Goal: Obtain resource: Download file/media

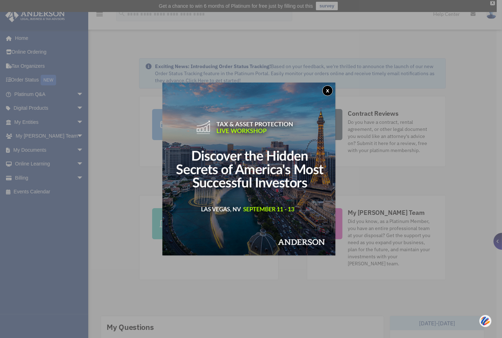
click at [332, 88] on button "x" at bounding box center [328, 91] width 11 height 11
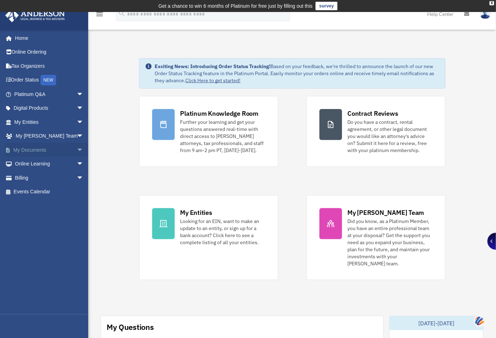
click at [26, 151] on link "My Documents arrow_drop_down" at bounding box center [49, 150] width 89 height 14
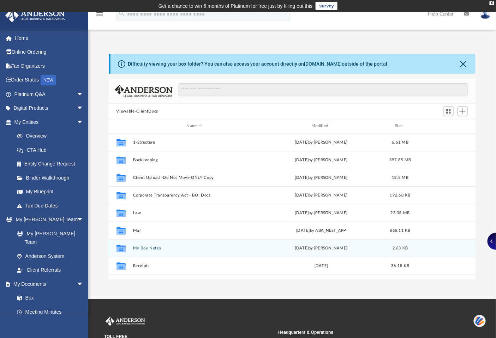
scroll to position [12, 0]
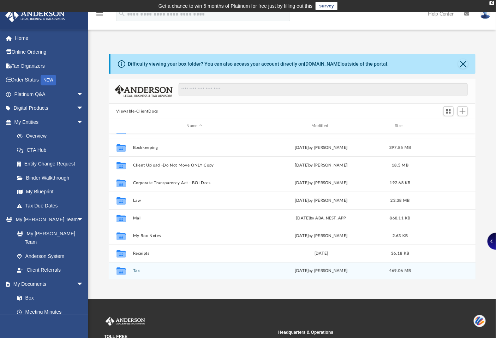
click at [136, 269] on button "Tax" at bounding box center [195, 271] width 124 height 5
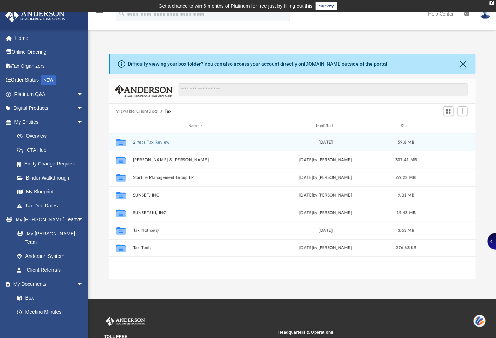
scroll to position [65, 0]
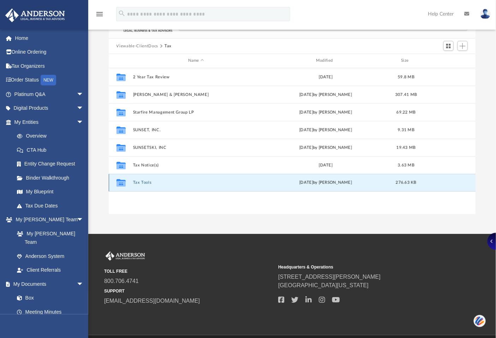
click at [143, 181] on button "Tax Tools" at bounding box center [196, 183] width 126 height 5
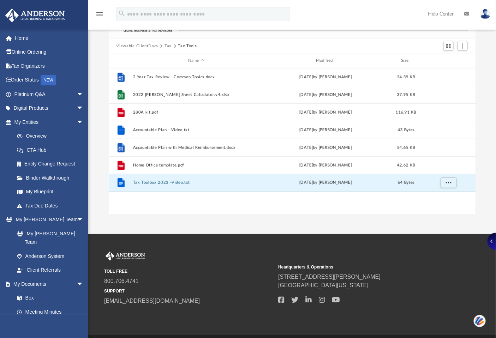
click at [143, 181] on button "Tax Toolbox 2023 -Video.txt" at bounding box center [196, 183] width 126 height 5
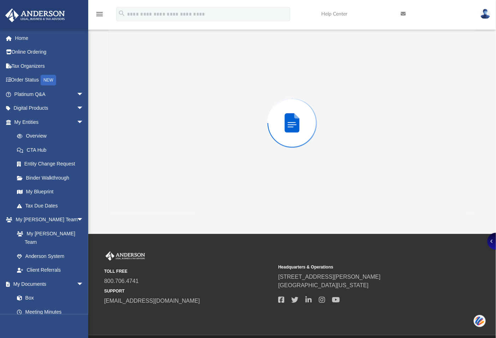
click at [143, 181] on div "Preview" at bounding box center [292, 123] width 367 height 182
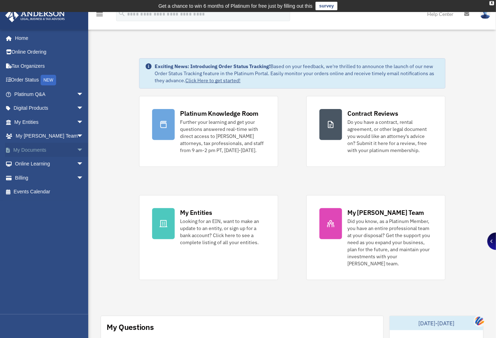
click at [33, 149] on link "My Documents arrow_drop_down" at bounding box center [49, 150] width 89 height 14
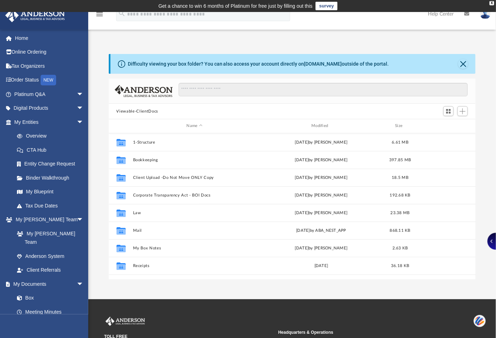
scroll to position [12, 0]
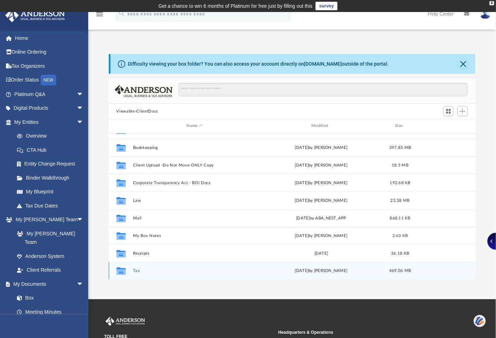
click at [136, 274] on div "Collaborated Folder Tax Mon Aug 4 2025 by Jasmine Splunge 469.06 MB" at bounding box center [292, 272] width 367 height 18
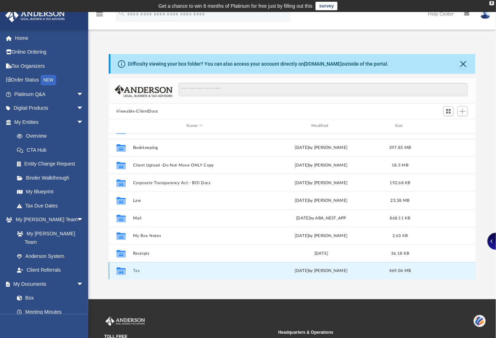
click at [136, 268] on div "Collaborated Folder Tax Mon Aug 4 2025 by Jasmine Splunge 469.06 MB" at bounding box center [292, 272] width 367 height 18
click at [136, 267] on div "Collaborated Folder Tax [DATE] by [PERSON_NAME] 469.06 MB" at bounding box center [292, 272] width 367 height 18
click at [119, 270] on icon "grid" at bounding box center [121, 273] width 9 height 6
click at [464, 63] on button "Close" at bounding box center [464, 64] width 10 height 10
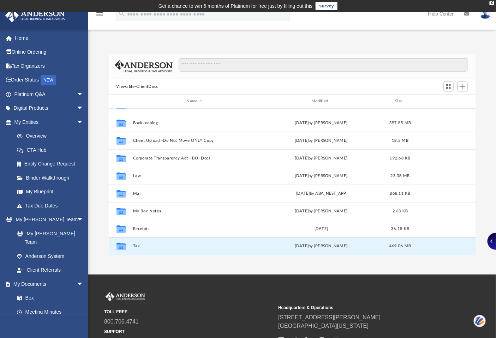
click at [126, 246] on div "Collaborated Folder" at bounding box center [121, 246] width 18 height 11
click at [123, 247] on icon "grid" at bounding box center [121, 248] width 9 height 6
click at [121, 247] on icon "grid" at bounding box center [121, 248] width 9 height 6
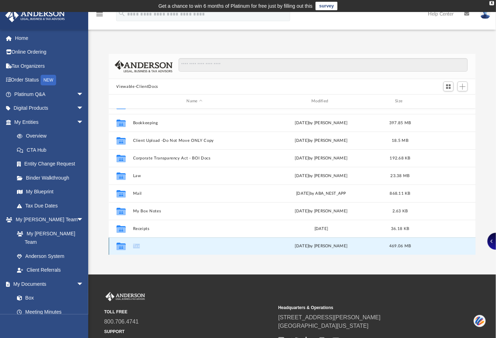
click at [135, 246] on button "Tax" at bounding box center [195, 246] width 124 height 5
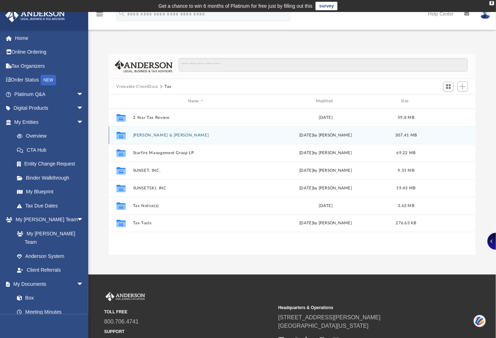
click at [156, 135] on button "[PERSON_NAME] & [PERSON_NAME]" at bounding box center [196, 135] width 126 height 5
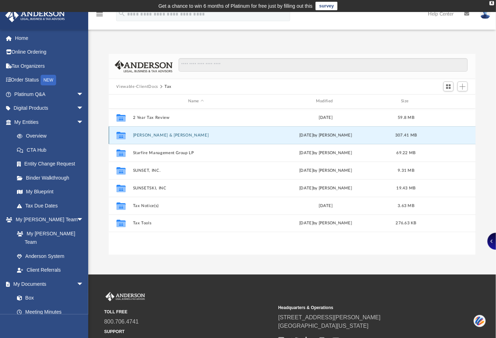
click at [156, 135] on button "[PERSON_NAME] & [PERSON_NAME]" at bounding box center [196, 135] width 126 height 5
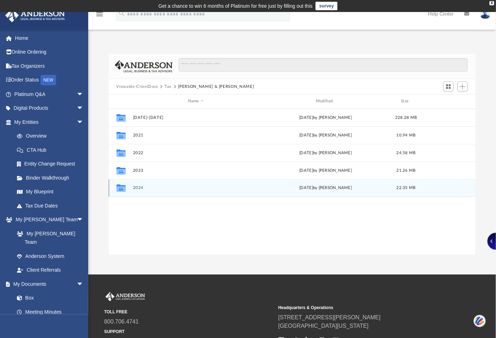
click at [122, 189] on icon "grid" at bounding box center [121, 188] width 9 height 7
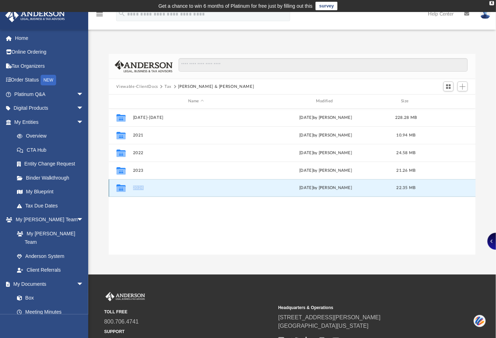
click at [122, 189] on icon "grid" at bounding box center [121, 188] width 9 height 7
click at [137, 186] on button "2024" at bounding box center [196, 188] width 126 height 5
click at [137, 187] on button "2024" at bounding box center [196, 188] width 126 height 5
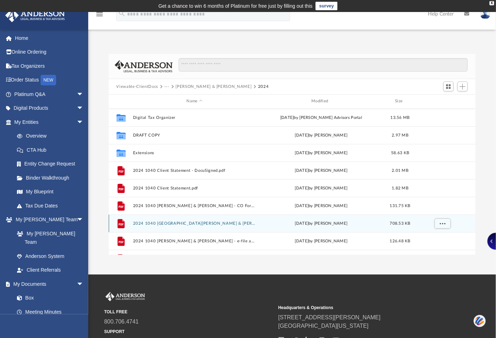
click at [161, 220] on div "File 2024 1040 Davenport, Kingsley & Suzanne - Completed Copy.pdf Mon Aug 4 202…" at bounding box center [292, 224] width 367 height 18
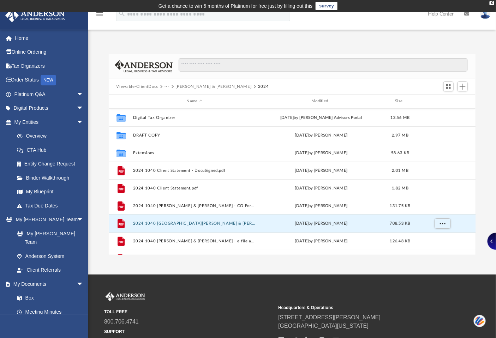
click at [160, 222] on button "2024 1040 Davenport, Kingsley & Suzanne - Completed Copy.pdf" at bounding box center [195, 224] width 124 height 5
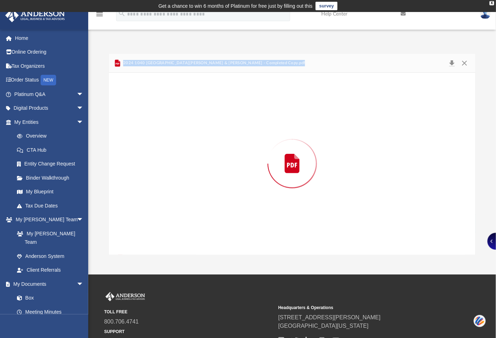
click at [160, 222] on div "Preview" at bounding box center [292, 164] width 367 height 182
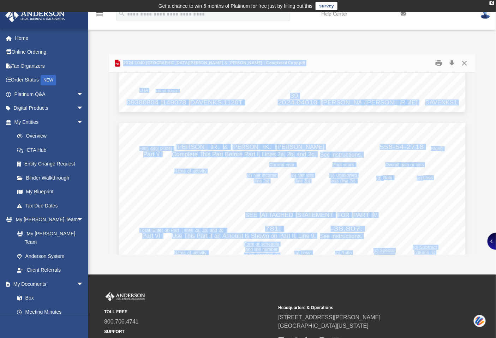
scroll to position [20777, 0]
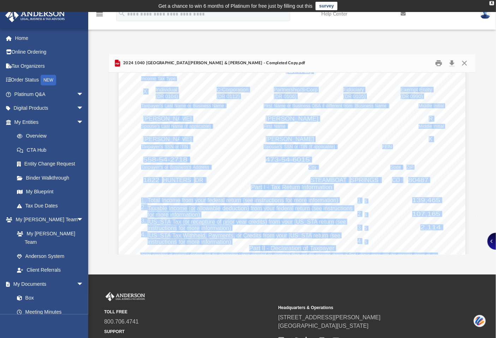
scroll to position [30592, 0]
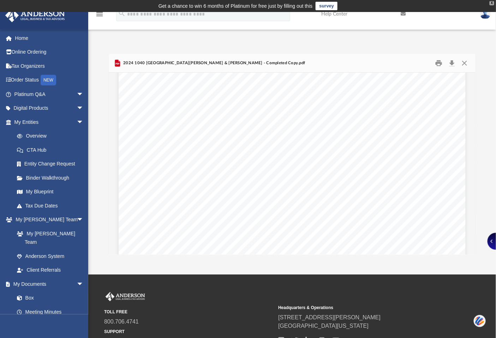
click at [494, 2] on div "X" at bounding box center [492, 3] width 5 height 4
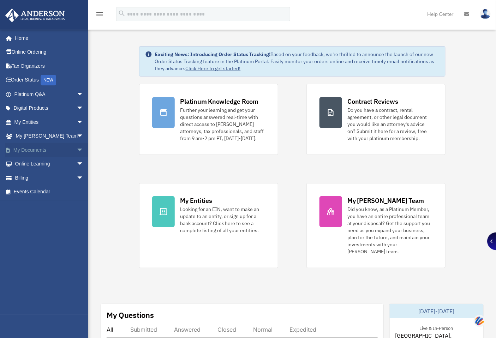
click at [26, 150] on link "My Documents arrow_drop_down" at bounding box center [49, 150] width 89 height 14
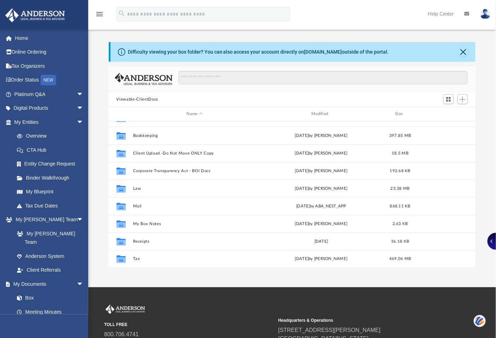
scroll to position [75, 0]
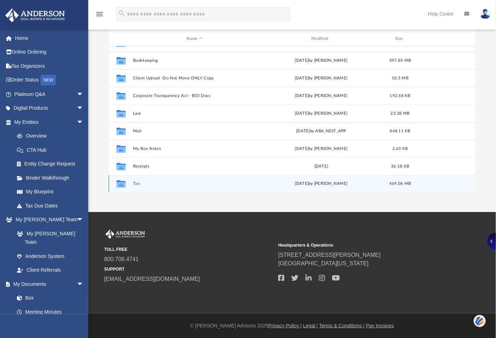
click at [135, 182] on button "Tax" at bounding box center [195, 184] width 124 height 5
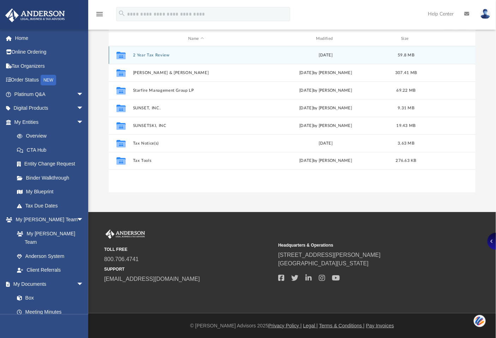
scroll to position [0, 0]
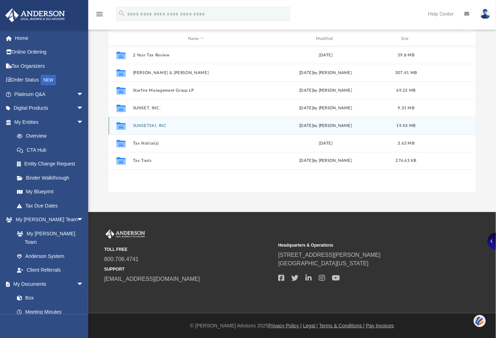
click at [155, 124] on button "SUNSETSKI, INC" at bounding box center [196, 126] width 126 height 5
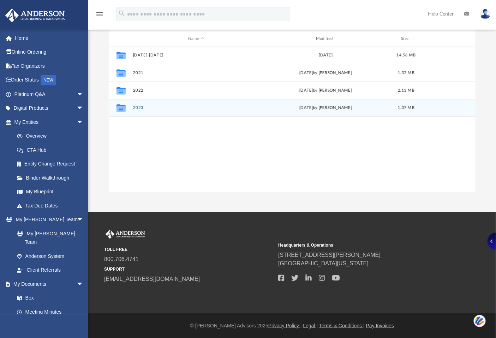
click at [136, 107] on button "2023" at bounding box center [196, 108] width 126 height 5
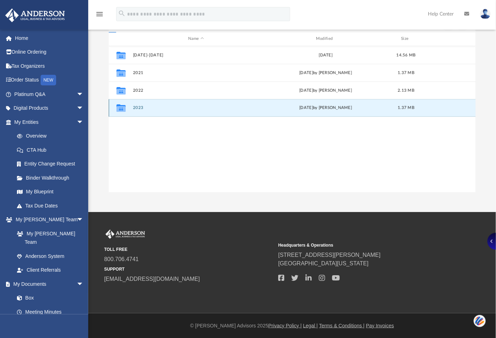
click at [140, 107] on button "2023" at bounding box center [196, 108] width 126 height 5
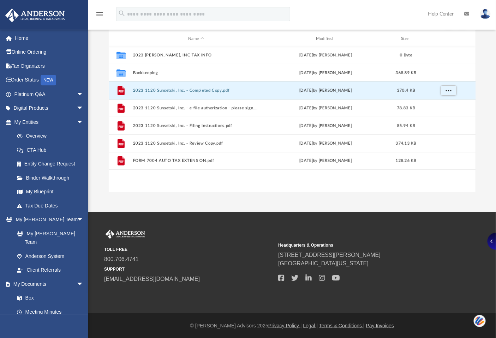
click at [192, 89] on button "2023 1120 Sunsetski, Inc. - Completed Copy.pdf" at bounding box center [196, 90] width 126 height 5
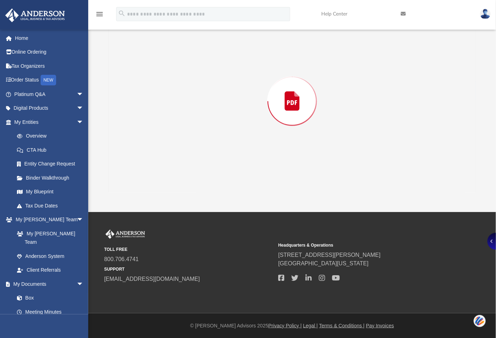
scroll to position [66, 0]
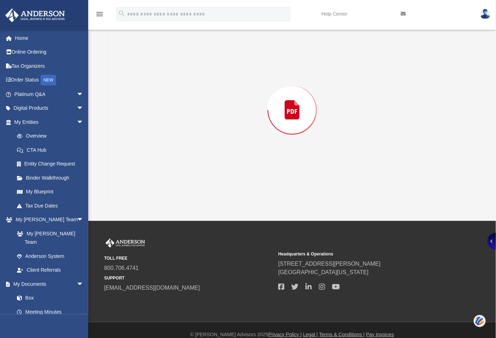
click at [192, 89] on div "Preview" at bounding box center [292, 110] width 367 height 182
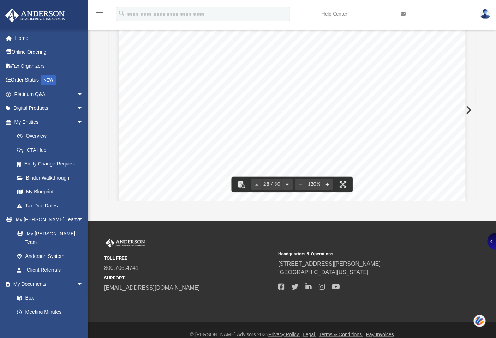
scroll to position [12432, 0]
drag, startPoint x: 130, startPoint y: 35, endPoint x: 172, endPoint y: 43, distance: 43.2
click at [172, 43] on div "}}}}}}}}}}}}}}} }}}}}}}}}} SUNSETSKI, INC. 81-4827815 ~~~~~~~~~~~~~~~~~~~~~~~~~…" at bounding box center [292, 136] width 347 height 449
drag, startPoint x: 130, startPoint y: 37, endPoint x: 172, endPoint y: 99, distance: 74.8
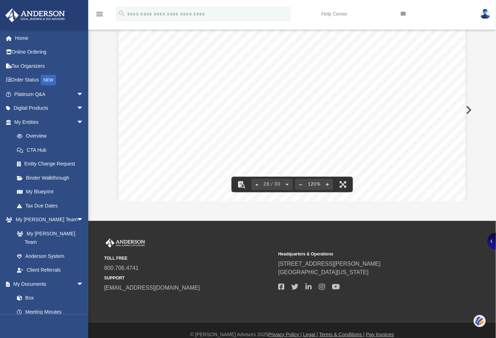
click at [186, 64] on div "}}}}}}}}}}}}}}} }}}}}}}}}} SUNSETSKI, INC. 81-4827815 ~~~~~~~~~~~~~~~~~~~~~~~~~…" at bounding box center [292, 136] width 347 height 449
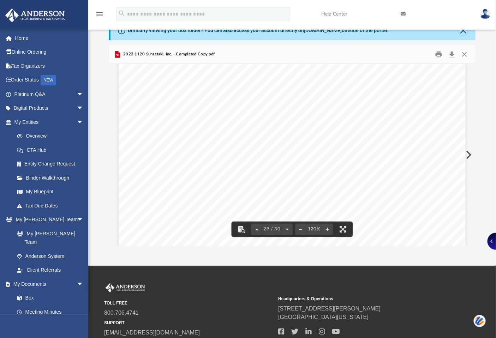
scroll to position [0, 0]
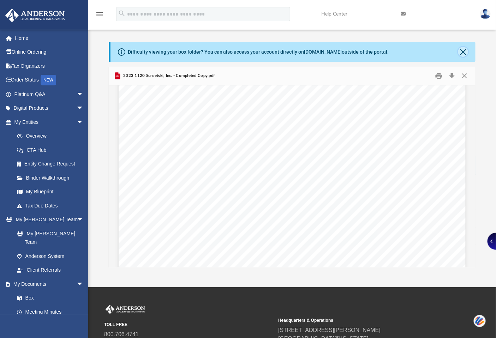
click at [467, 49] on button "Close" at bounding box center [464, 52] width 10 height 10
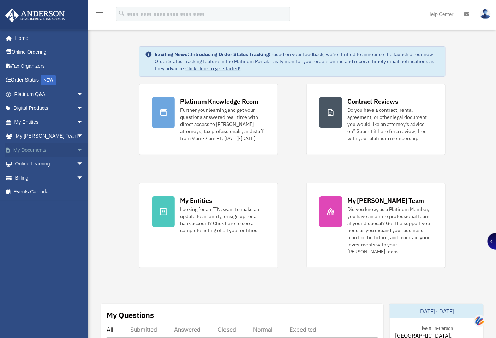
click at [36, 148] on link "My Documents arrow_drop_down" at bounding box center [49, 150] width 89 height 14
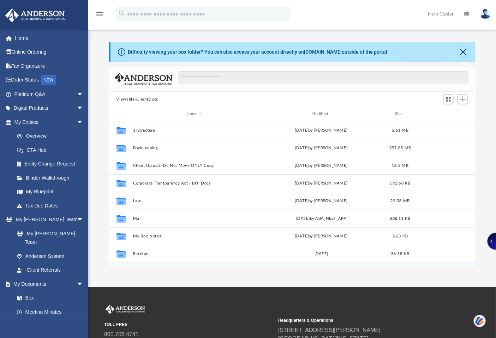
scroll to position [12, 0]
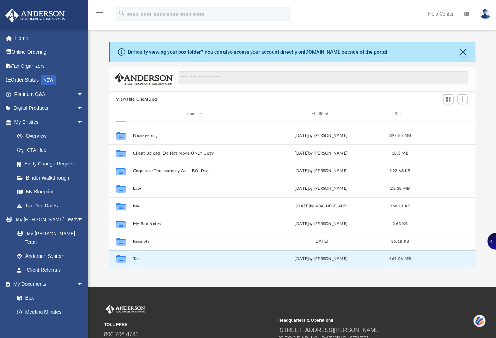
click at [138, 257] on button "Tax" at bounding box center [195, 259] width 124 height 5
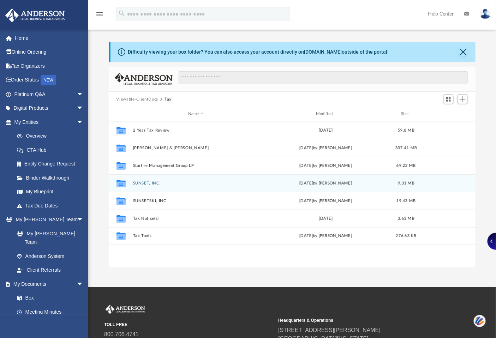
click at [141, 180] on div "Collaborated Folder SUNSET, INC. [DATE] by [PERSON_NAME] 9.31 MB" at bounding box center [292, 184] width 367 height 18
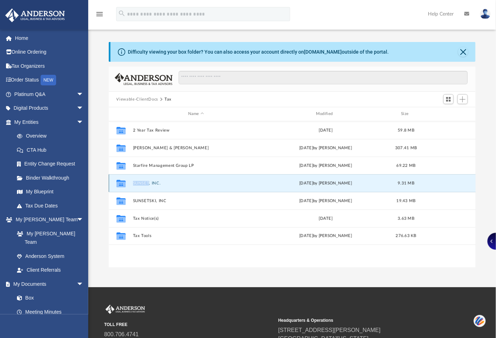
click at [142, 180] on div "Collaborated Folder SUNSET, INC. [DATE] by [PERSON_NAME] 9.31 MB" at bounding box center [292, 184] width 367 height 18
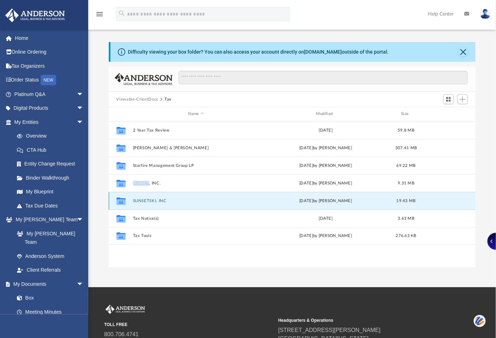
click at [149, 201] on button "SUNSETSKI, INC" at bounding box center [196, 201] width 126 height 5
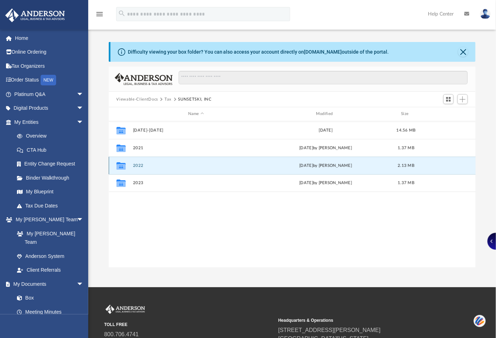
click at [138, 164] on button "2022" at bounding box center [196, 166] width 126 height 5
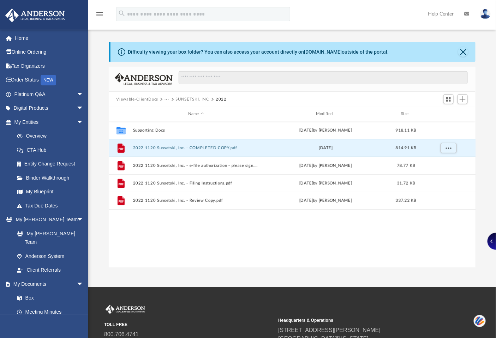
click at [183, 148] on button "2022 1120 Sunsetski, Inc. - COMPLETED COPY.pdf" at bounding box center [196, 148] width 126 height 5
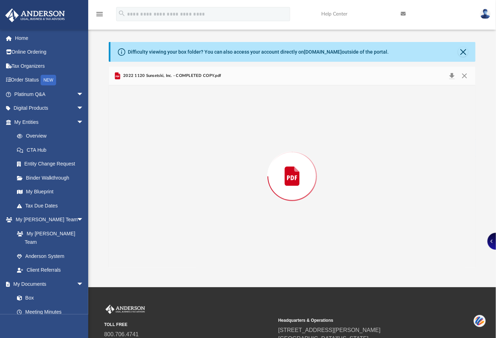
click at [183, 148] on div "Preview" at bounding box center [292, 177] width 367 height 182
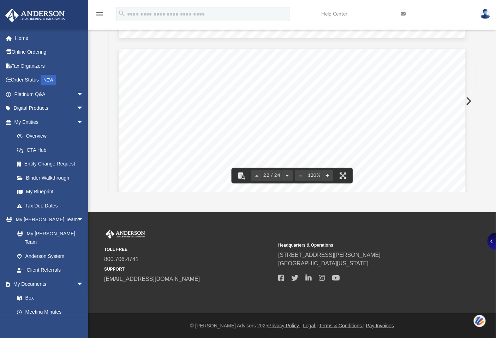
scroll to position [9693, 0]
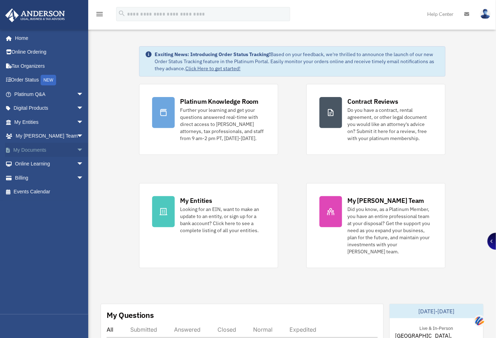
click at [55, 148] on link "My Documents arrow_drop_down" at bounding box center [49, 150] width 89 height 14
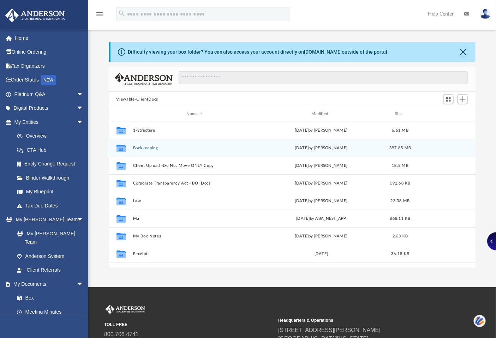
scroll to position [12, 0]
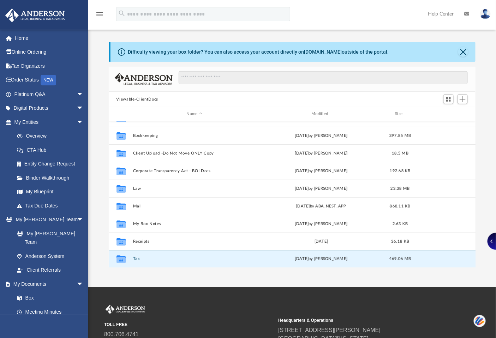
click at [133, 260] on button "Tax" at bounding box center [195, 259] width 124 height 5
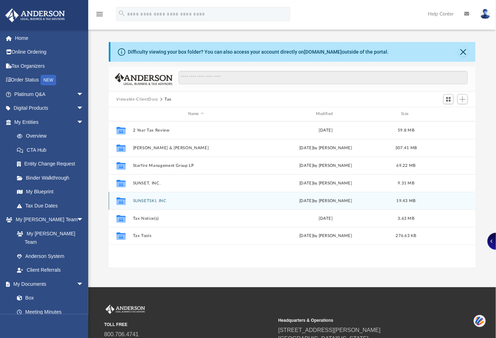
click at [143, 200] on button "SUNSETSKI, INC" at bounding box center [196, 201] width 126 height 5
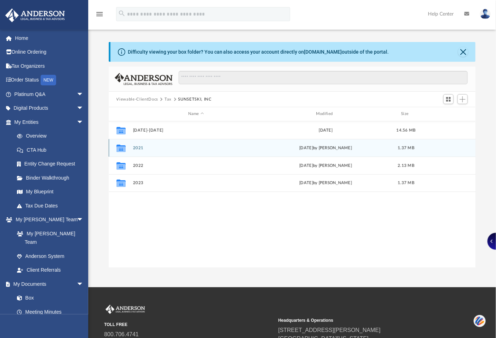
click at [126, 150] on div "Collaborated Folder" at bounding box center [121, 147] width 18 height 11
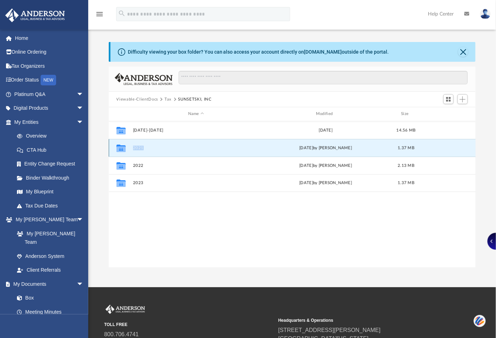
click at [126, 150] on div "Collaborated Folder" at bounding box center [121, 147] width 18 height 11
click at [125, 147] on icon "grid" at bounding box center [121, 149] width 9 height 6
click at [122, 146] on icon "grid" at bounding box center [121, 148] width 9 height 7
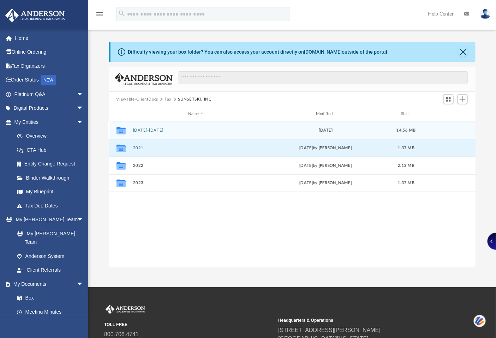
click at [127, 132] on div "Collaborated Folder" at bounding box center [121, 130] width 18 height 11
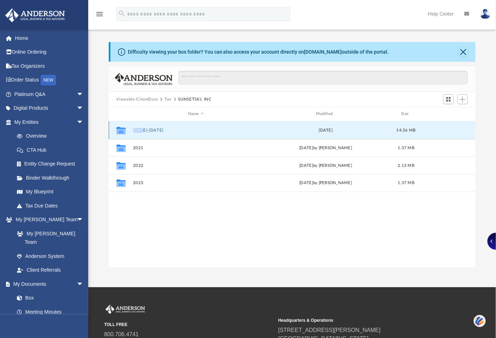
click at [126, 132] on div "Collaborated Folder" at bounding box center [121, 130] width 18 height 11
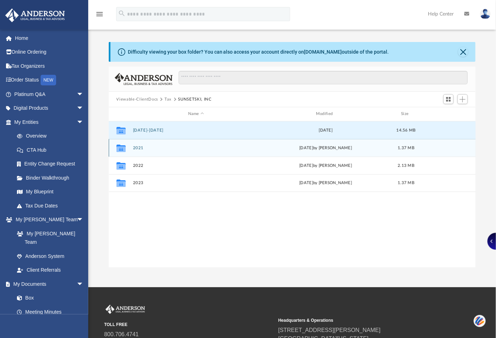
click at [124, 152] on icon "Collaborated Folder" at bounding box center [121, 147] width 11 height 11
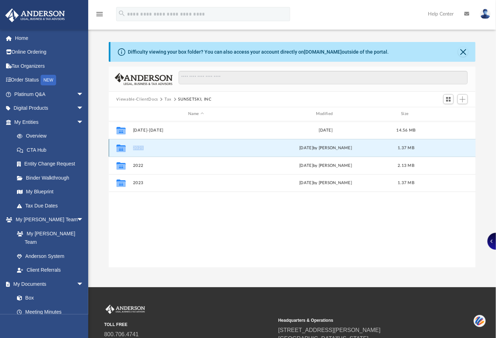
click at [124, 151] on icon "Collaborated Folder" at bounding box center [121, 147] width 11 height 11
click at [462, 51] on button "Close" at bounding box center [464, 52] width 10 height 10
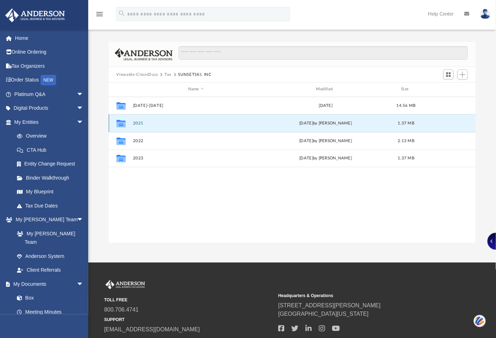
click at [122, 123] on icon "grid" at bounding box center [121, 125] width 9 height 6
click at [138, 122] on button "2021" at bounding box center [196, 123] width 126 height 5
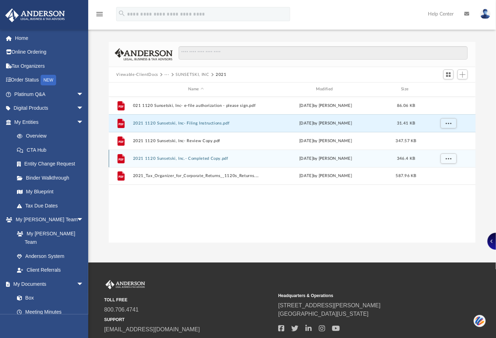
drag, startPoint x: 173, startPoint y: 122, endPoint x: 179, endPoint y: 157, distance: 35.8
click at [179, 157] on div "File 021 1120 Sunsetski, Inc- e-file authorization - please sign.pdf Thu Jul 6 …" at bounding box center [292, 141] width 367 height 88
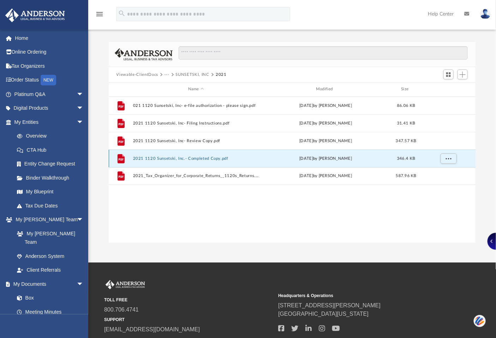
click at [179, 157] on button "2021 1120 Sunsetski, Inc.- Completed Copy.pdf" at bounding box center [196, 159] width 126 height 5
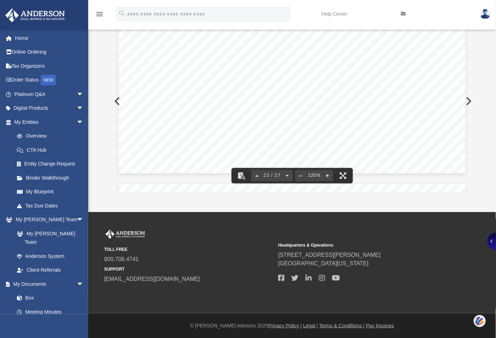
scroll to position [10245, 0]
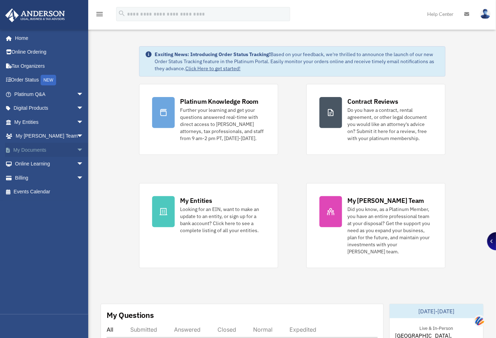
click at [33, 152] on link "My Documents arrow_drop_down" at bounding box center [49, 150] width 89 height 14
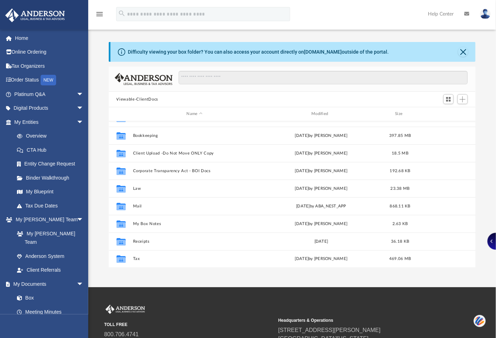
scroll to position [65, 0]
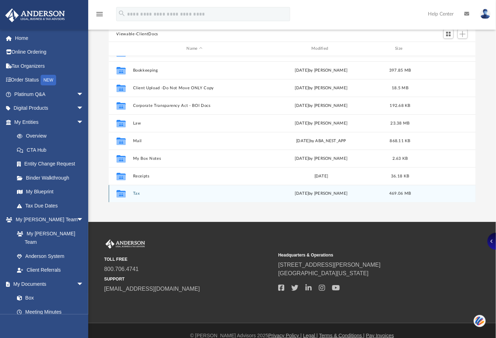
click at [129, 194] on div "Collaborated Folder" at bounding box center [121, 193] width 18 height 11
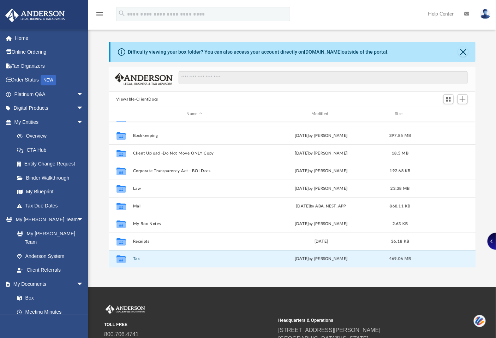
scroll to position [0, 0]
click at [136, 258] on button "Tax" at bounding box center [195, 259] width 124 height 5
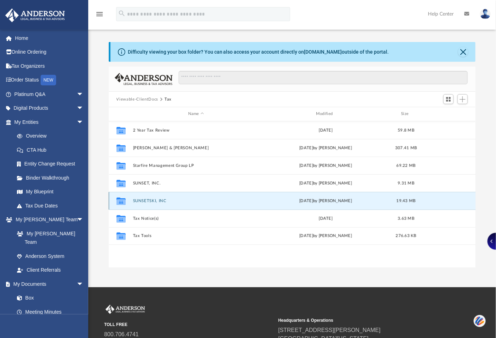
click at [146, 199] on button "SUNSETSKI, INC" at bounding box center [196, 201] width 126 height 5
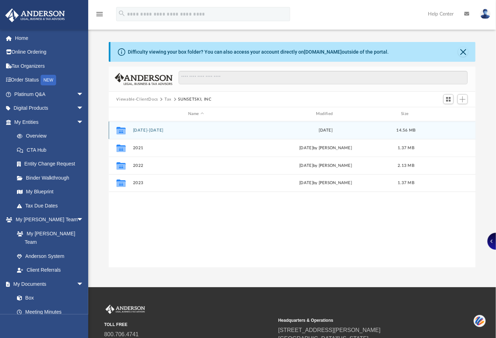
click at [136, 129] on button "2016-2020" at bounding box center [196, 130] width 126 height 5
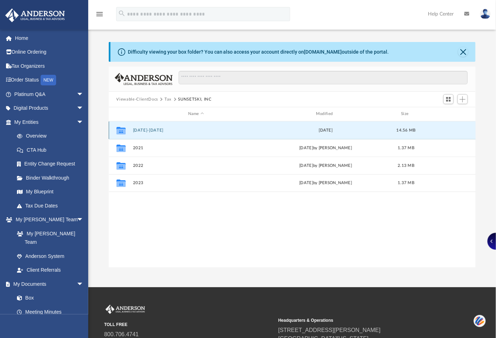
click at [136, 129] on button "2016-2020" at bounding box center [196, 130] width 126 height 5
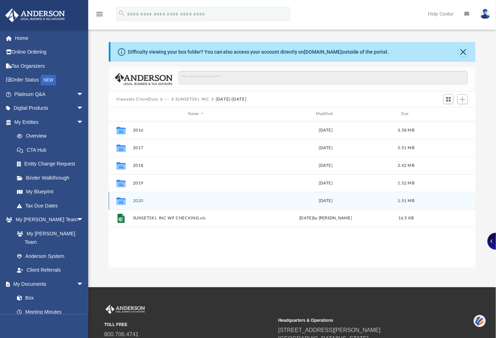
click at [135, 200] on button "2020" at bounding box center [196, 201] width 126 height 5
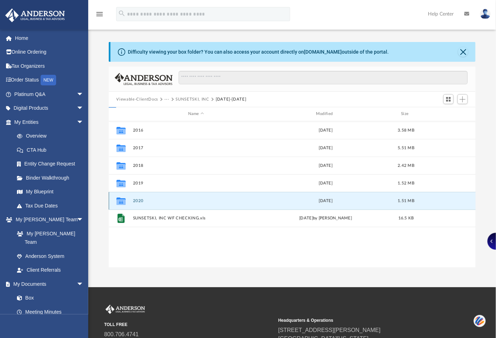
click at [136, 199] on button "2020" at bounding box center [196, 201] width 126 height 5
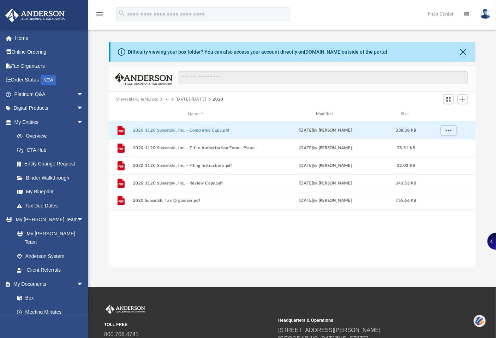
click at [179, 132] on button "2020 1120 Sunsetski, Inc. - Completed Copy.pdf" at bounding box center [196, 130] width 126 height 5
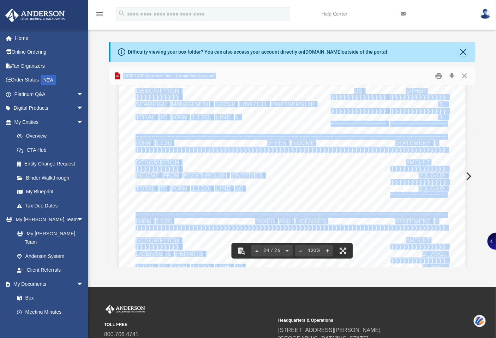
scroll to position [10600, 0]
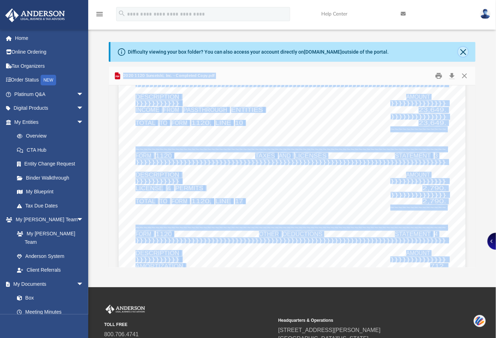
click at [462, 48] on button "Close" at bounding box center [464, 52] width 10 height 10
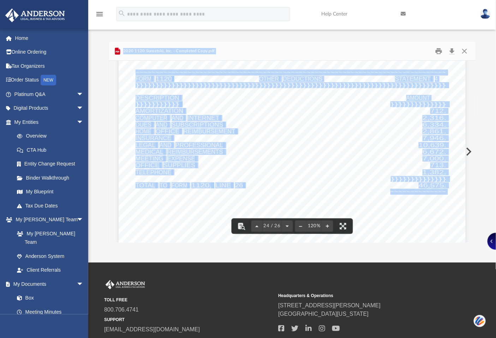
scroll to position [10665, 0]
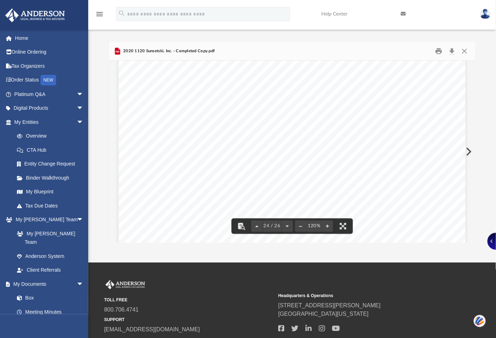
click at [333, 153] on span "}}}}}}}}}}}}}}}}}}}}}}}}}}}}}}}}}}}}}}}}}}}}}}}}}}}}}}}}}}}}}}}}}}}}}}}}}}}}}}" at bounding box center [291, 151] width 311 height 6
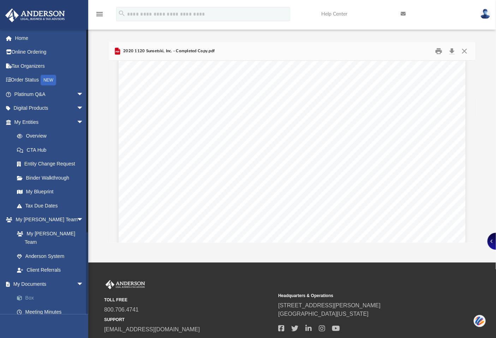
click at [32, 291] on link "Box" at bounding box center [52, 298] width 84 height 14
click at [36, 291] on link "Box" at bounding box center [52, 298] width 84 height 14
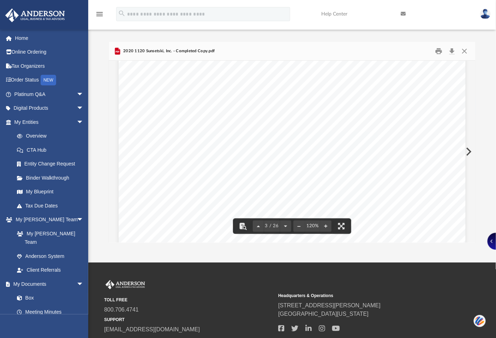
scroll to position [916, 0]
click at [467, 49] on button "Close" at bounding box center [465, 51] width 13 height 11
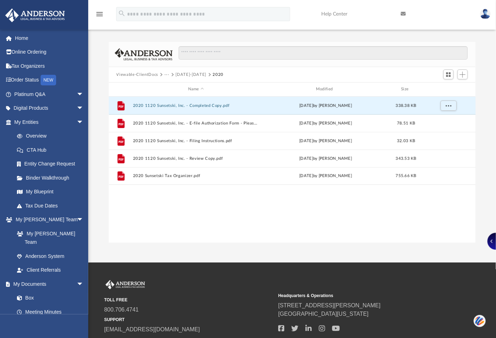
click at [167, 73] on button "···" at bounding box center [167, 75] width 5 height 6
click at [176, 96] on li "SUNSETSKI, INC" at bounding box center [185, 97] width 33 height 7
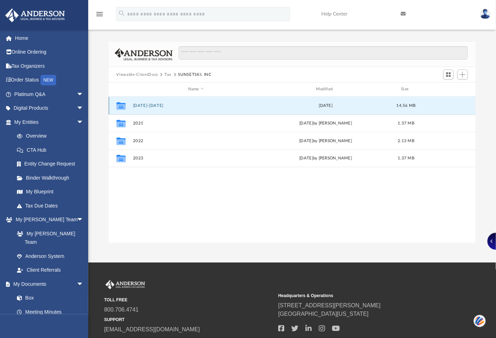
click at [143, 105] on button "2016-2020" at bounding box center [196, 106] width 126 height 5
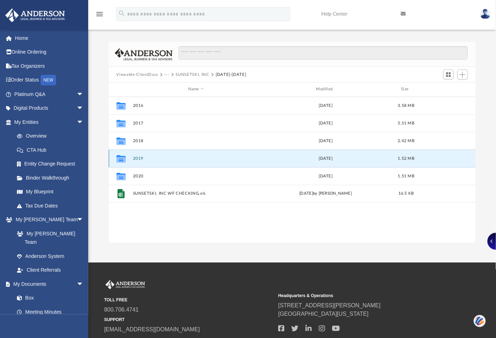
click at [137, 158] on button "2019" at bounding box center [196, 159] width 126 height 5
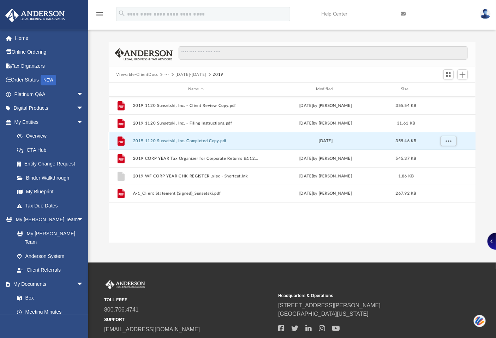
click at [169, 143] on button "2019 1120 Sunsetski, Inc. Completed Copy.pdf" at bounding box center [196, 141] width 126 height 5
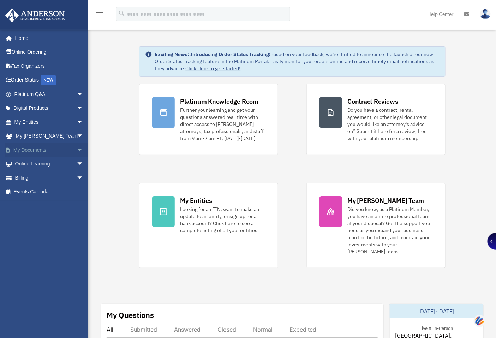
click at [29, 149] on link "My Documents arrow_drop_down" at bounding box center [49, 150] width 89 height 14
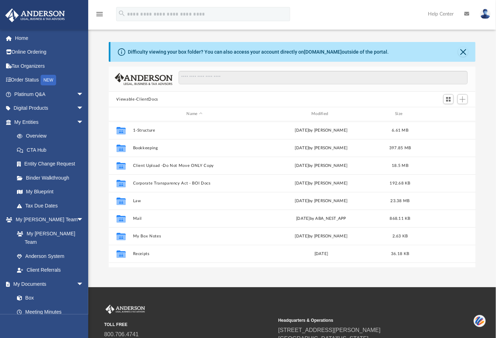
scroll to position [154, 361]
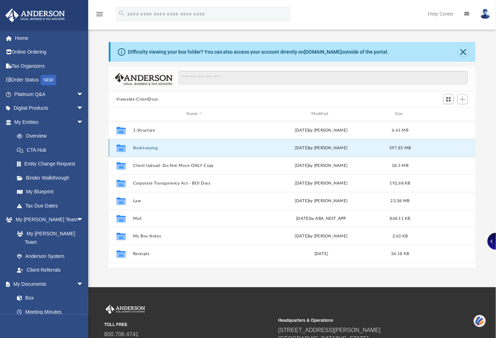
drag, startPoint x: 148, startPoint y: 146, endPoint x: 153, endPoint y: 151, distance: 7.0
click at [148, 149] on button "Bookkeeping" at bounding box center [195, 148] width 124 height 5
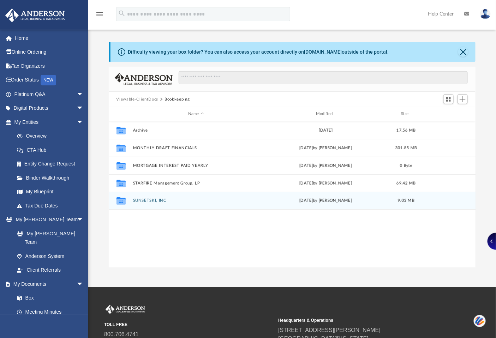
click at [150, 199] on button "SUNSETSKI, INC" at bounding box center [196, 201] width 126 height 5
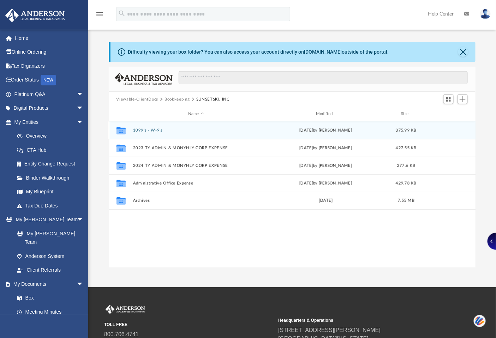
click at [156, 131] on button "1099's - W-9's" at bounding box center [196, 130] width 126 height 5
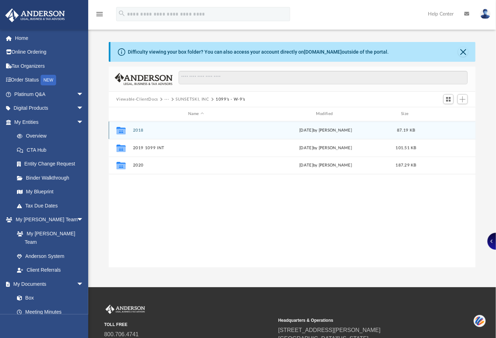
click at [135, 130] on button "2018" at bounding box center [196, 130] width 126 height 5
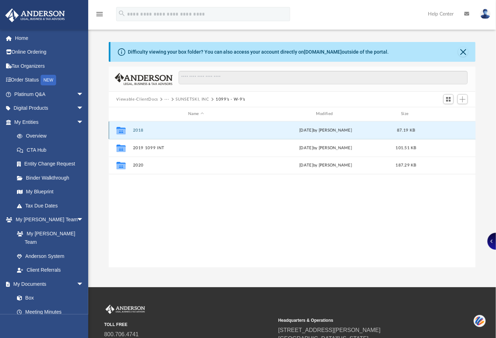
click at [135, 130] on button "2018" at bounding box center [196, 130] width 126 height 5
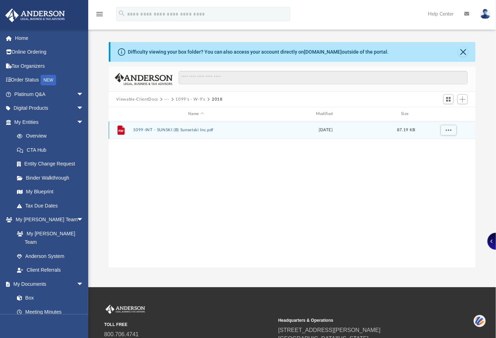
drag, startPoint x: 167, startPoint y: 133, endPoint x: 165, endPoint y: 144, distance: 11.4
click at [167, 135] on div "File 1099-INT - SUNSKI (B) Sunsetski Inc.pdf Fri Feb 1 2019 87.19 KB" at bounding box center [292, 131] width 367 height 18
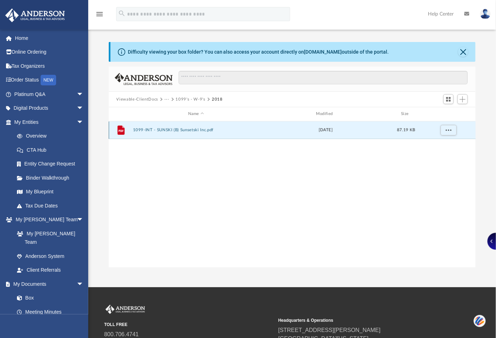
click at [167, 129] on button "1099-INT - SUNSKI (B) Sunsetski Inc.pdf" at bounding box center [196, 130] width 126 height 5
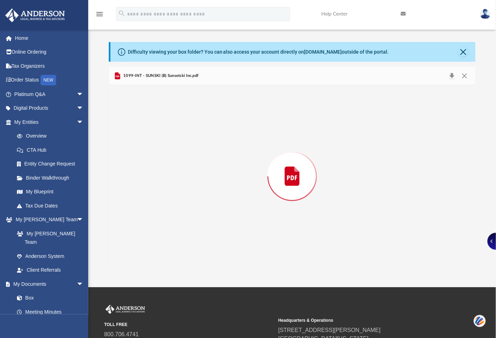
click at [167, 129] on div "Preview" at bounding box center [292, 177] width 367 height 182
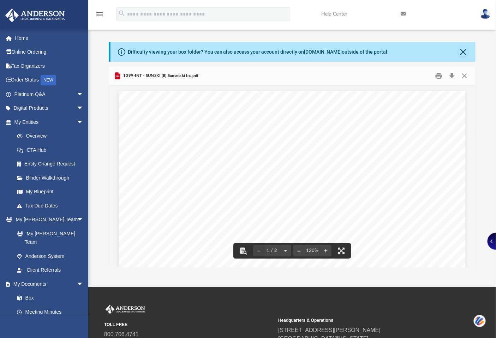
drag, startPoint x: 135, startPoint y: 105, endPoint x: 187, endPoint y: 117, distance: 53.4
click at [187, 117] on div "<:18 OMB No. 1545-0112 Form 1099-INT , CORRECTED (if checked) 1 Interest income…" at bounding box center [292, 315] width 347 height 449
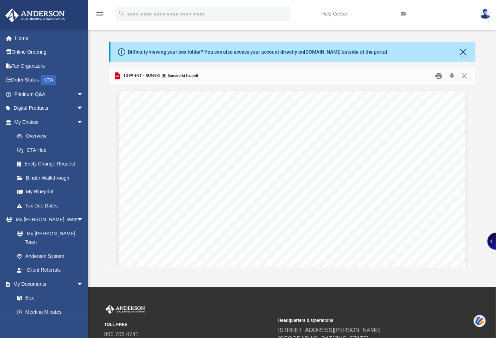
click at [438, 75] on button "Print" at bounding box center [439, 76] width 14 height 11
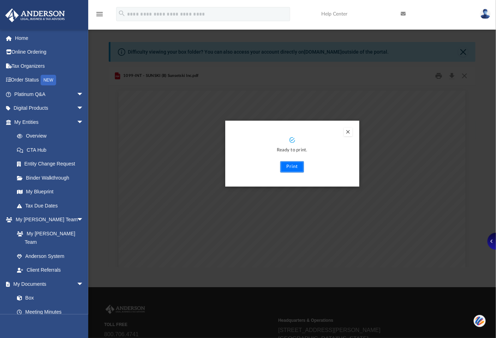
click at [288, 170] on button "Print" at bounding box center [293, 166] width 24 height 11
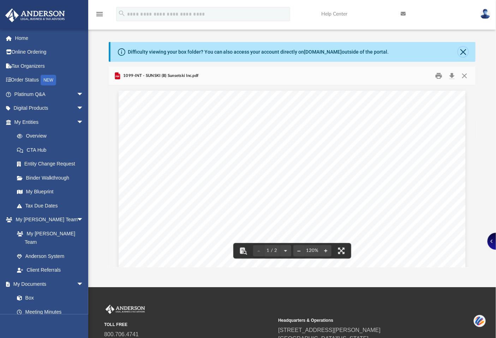
click at [466, 51] on button "Close" at bounding box center [464, 52] width 10 height 10
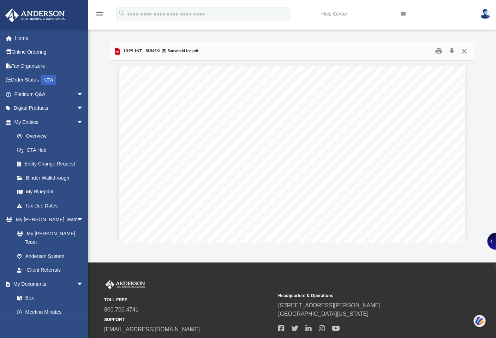
click at [465, 54] on button "Close" at bounding box center [465, 51] width 13 height 11
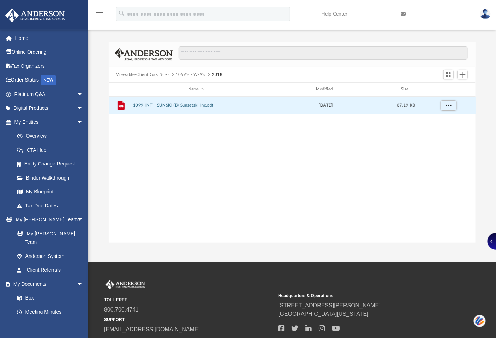
click at [186, 73] on button "1099's - W-9's" at bounding box center [191, 75] width 30 height 6
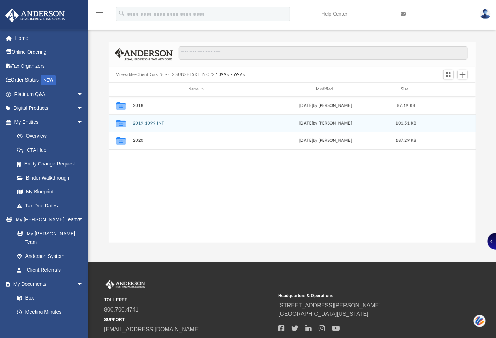
click at [146, 123] on button "2019 1099 INT" at bounding box center [196, 123] width 126 height 5
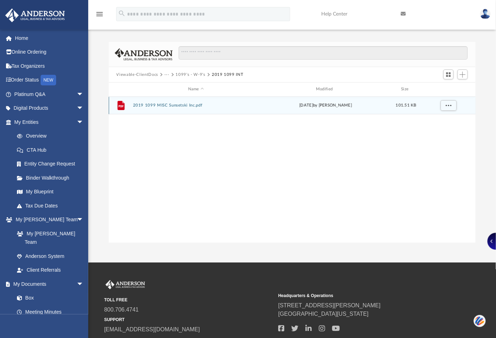
click at [177, 105] on button "2019 1099 MISC Sunsetski Inc.pdf" at bounding box center [196, 105] width 126 height 5
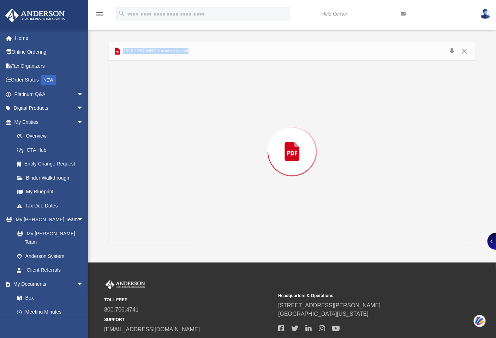
click at [177, 105] on div "Preview" at bounding box center [292, 152] width 367 height 182
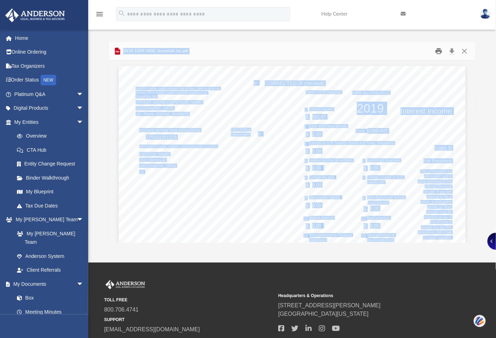
click at [439, 49] on button "Print" at bounding box center [439, 51] width 14 height 11
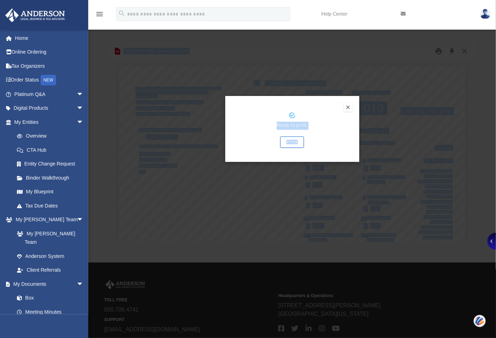
click at [347, 105] on button "Preview" at bounding box center [348, 107] width 8 height 8
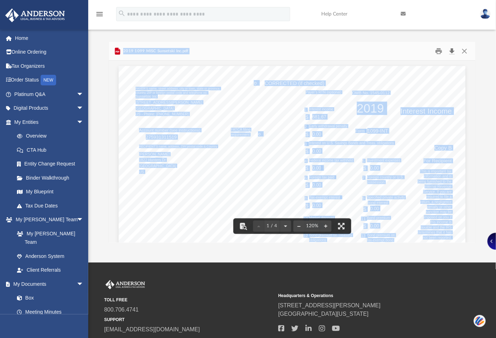
click at [451, 52] on button "Download" at bounding box center [452, 51] width 13 height 11
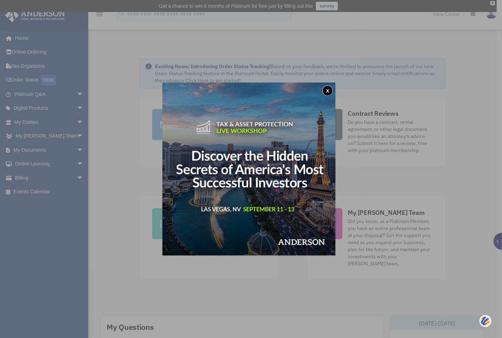
click at [328, 90] on button "x" at bounding box center [328, 91] width 11 height 11
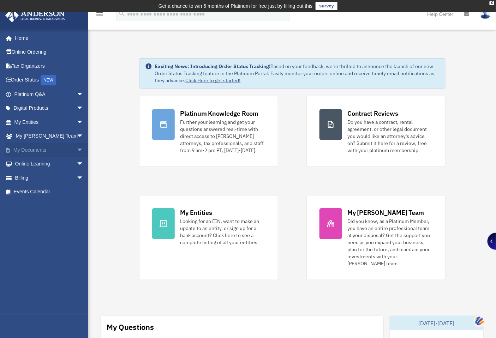
click at [37, 150] on link "My Documents arrow_drop_down" at bounding box center [49, 150] width 89 height 14
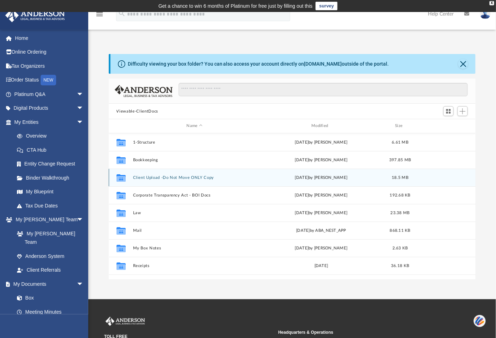
scroll to position [154, 361]
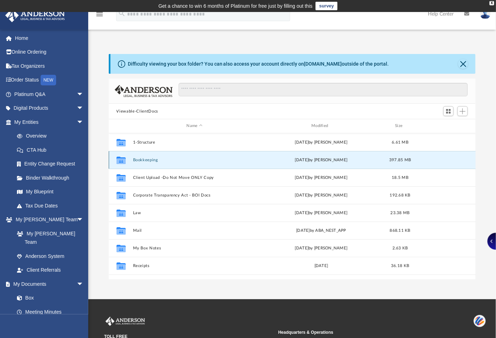
click at [150, 158] on button "Bookkeeping" at bounding box center [195, 160] width 124 height 5
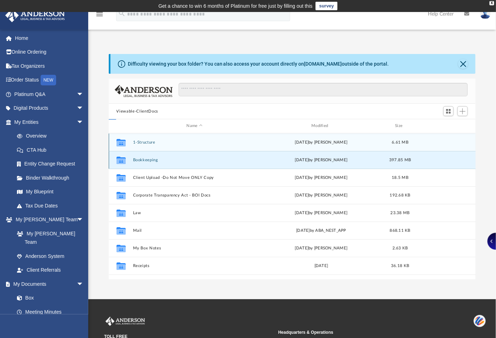
click at [150, 158] on button "Bookkeeping" at bounding box center [195, 160] width 124 height 5
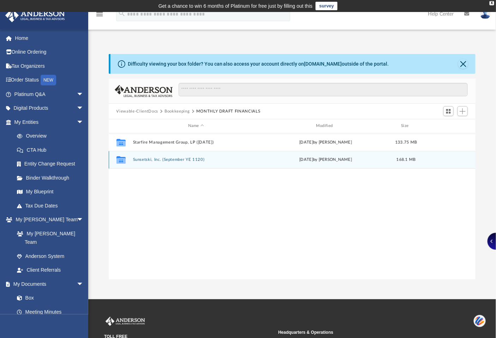
click at [147, 158] on button "Sunsetski, Inc. (September YE 1120)" at bounding box center [196, 160] width 126 height 5
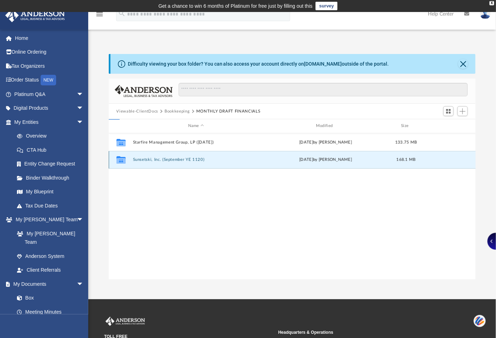
click at [147, 158] on button "Sunsetski, Inc. (September YE 1120)" at bounding box center [196, 160] width 126 height 5
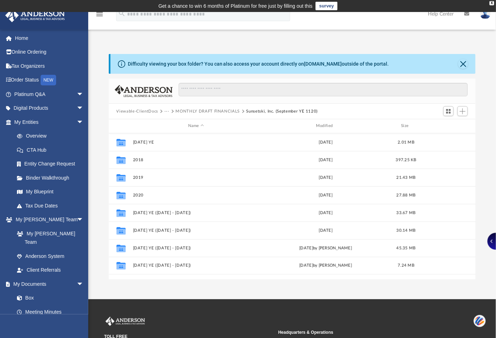
click at [166, 111] on button "···" at bounding box center [167, 111] width 5 height 6
click at [176, 121] on li "Bookkeeping" at bounding box center [181, 123] width 25 height 7
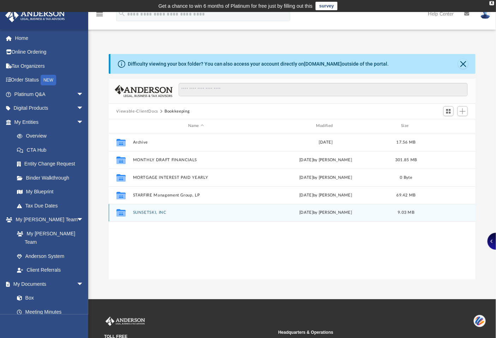
click at [148, 215] on button "SUNSETSKI, INC" at bounding box center [196, 213] width 126 height 5
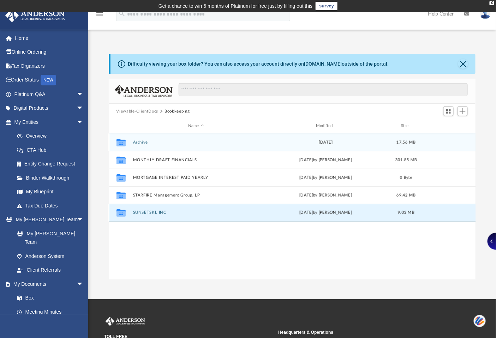
click at [148, 214] on button "SUNSETSKI, INC" at bounding box center [196, 213] width 126 height 5
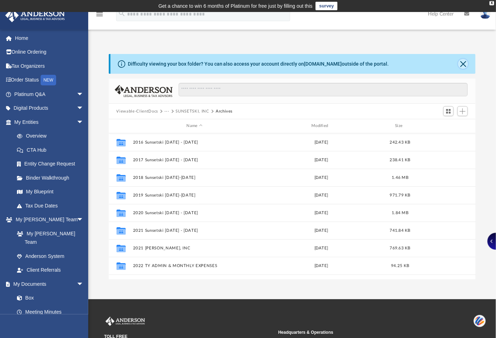
click at [466, 62] on button "Close" at bounding box center [464, 64] width 10 height 10
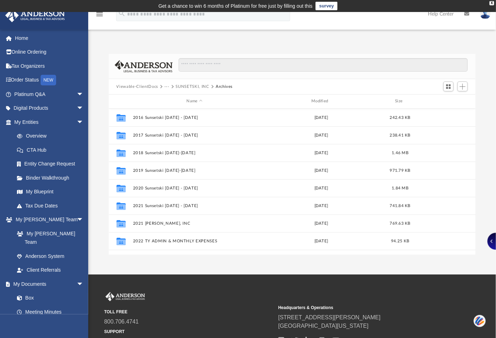
click at [154, 86] on button "Viewable-ClientDocs" at bounding box center [138, 87] width 42 height 6
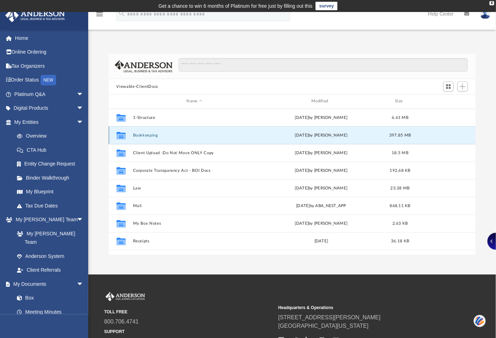
click at [152, 134] on button "Bookkeeping" at bounding box center [195, 135] width 124 height 5
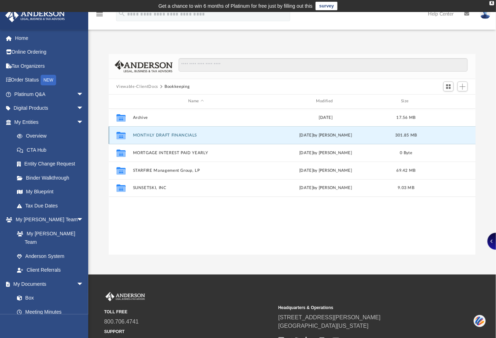
click at [152, 134] on button "MONTHLY DRAFT FINANCIALS" at bounding box center [196, 135] width 126 height 5
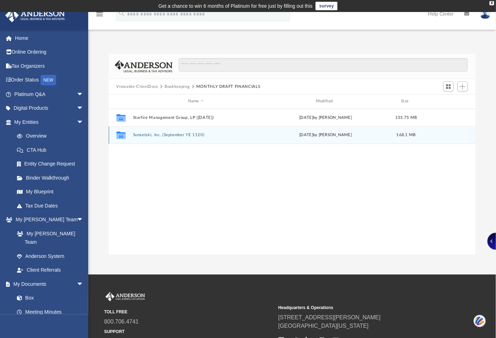
click at [158, 133] on button "Sunsetski, Inc. (September YE 1120)" at bounding box center [196, 135] width 126 height 5
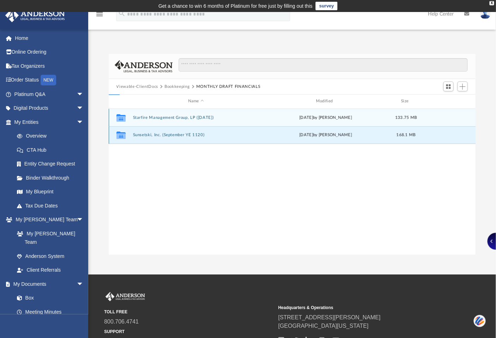
click at [158, 133] on button "Sunsetski, Inc. (September YE 1120)" at bounding box center [196, 135] width 126 height 5
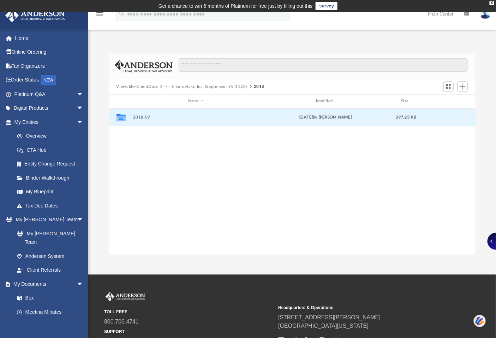
click at [140, 118] on button "2018.09" at bounding box center [196, 117] width 126 height 5
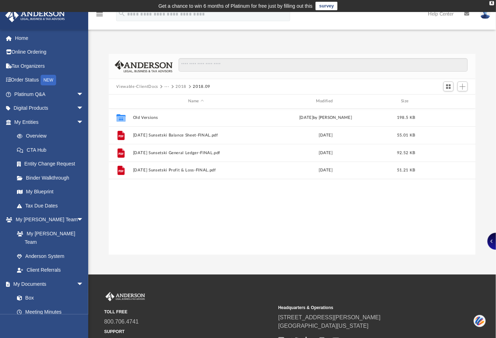
drag, startPoint x: 149, startPoint y: 87, endPoint x: 153, endPoint y: 88, distance: 3.7
click at [150, 87] on button "Viewable-ClientDocs" at bounding box center [138, 87] width 42 height 6
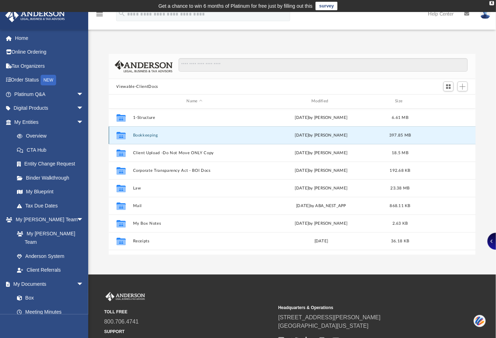
click at [151, 133] on button "Bookkeeping" at bounding box center [195, 135] width 124 height 5
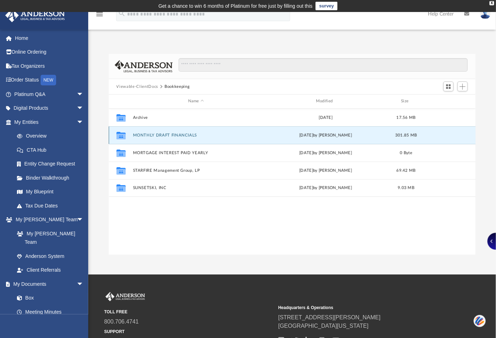
click at [151, 133] on button "MONTHLY DRAFT FINANCIALS" at bounding box center [196, 135] width 126 height 5
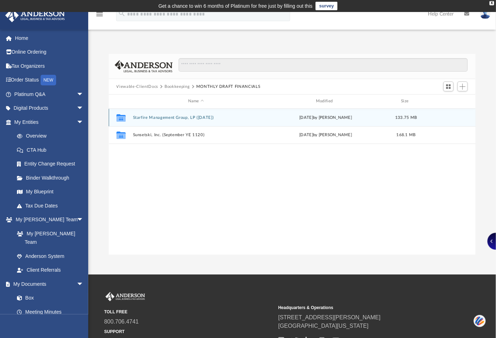
scroll to position [62, 0]
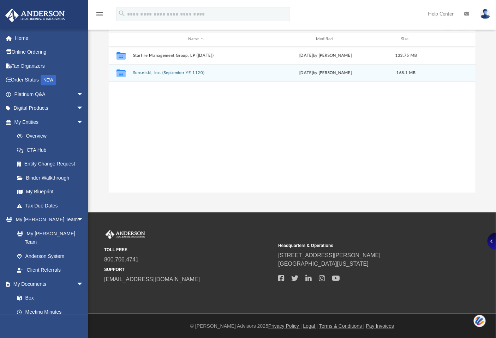
click at [159, 72] on button "Sunsetski, Inc. (September YE 1120)" at bounding box center [196, 73] width 126 height 5
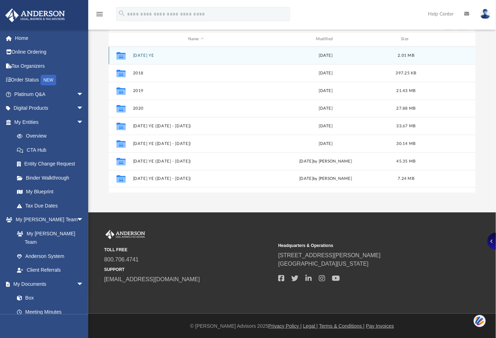
scroll to position [0, 0]
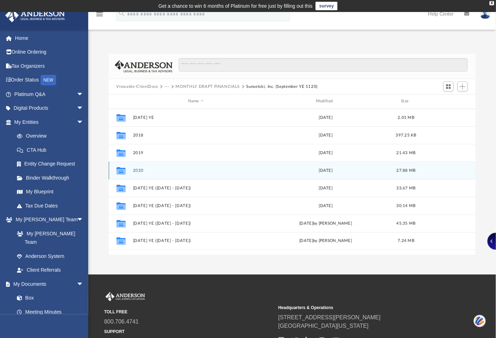
click at [156, 167] on div "Collaborated Folder 2020 Fri May 6 2022 27.88 MB" at bounding box center [292, 171] width 367 height 18
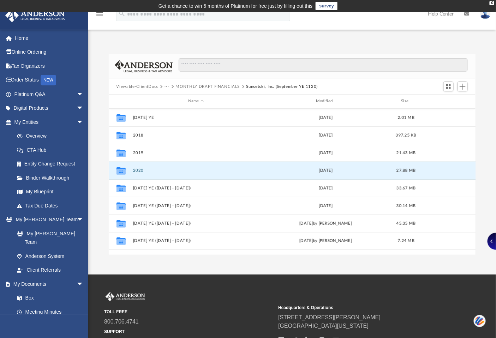
click at [135, 169] on button "2020" at bounding box center [196, 171] width 126 height 5
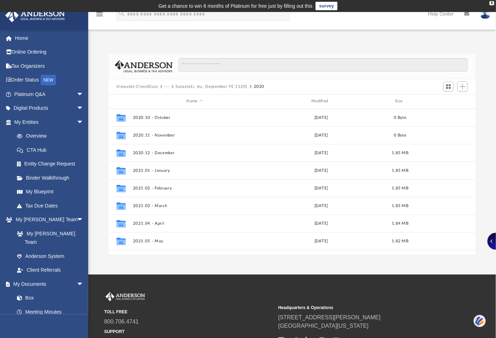
click at [138, 87] on button "Viewable-ClientDocs" at bounding box center [138, 87] width 42 height 6
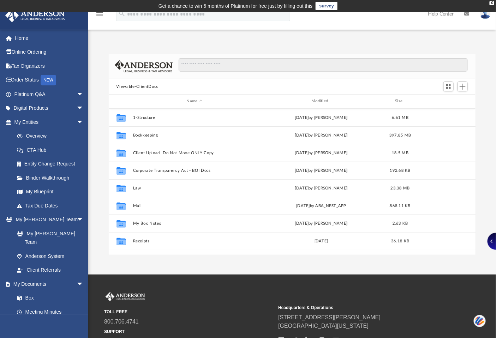
click at [135, 87] on button "Viewable-ClientDocs" at bounding box center [138, 87] width 42 height 6
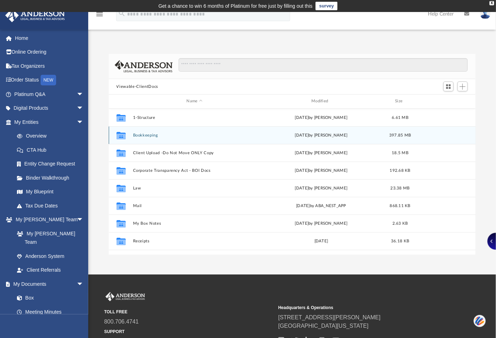
click at [136, 135] on button "Bookkeeping" at bounding box center [195, 135] width 124 height 5
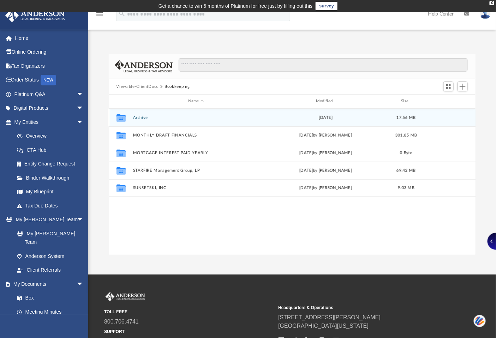
click at [137, 114] on div "Collaborated Folder Archive Thu Mar 2 2023 17.56 MB" at bounding box center [292, 118] width 367 height 18
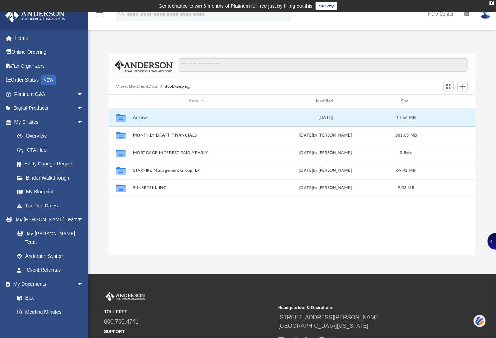
click at [137, 115] on div "Collaborated Folder Archive Thu Mar 2 2023 17.56 MB" at bounding box center [292, 118] width 367 height 18
click at [140, 118] on button "Archive" at bounding box center [196, 118] width 126 height 5
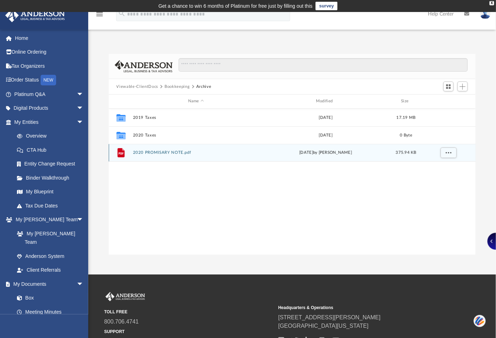
click at [156, 151] on button "2020 PROMISARY NOTE.pdf" at bounding box center [196, 153] width 126 height 5
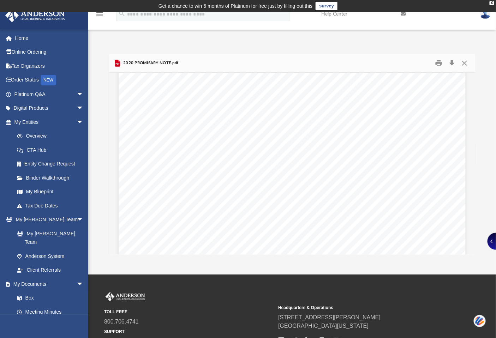
scroll to position [16, 0]
drag, startPoint x: 200, startPoint y: 145, endPoint x: 376, endPoint y: 211, distance: 187.8
click at [376, 211] on div "Page 1" at bounding box center [292, 287] width 347 height 449
click at [437, 62] on button "Print" at bounding box center [439, 63] width 14 height 11
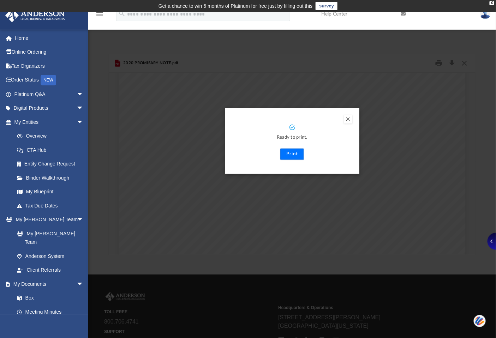
click at [291, 153] on button "Print" at bounding box center [293, 154] width 24 height 11
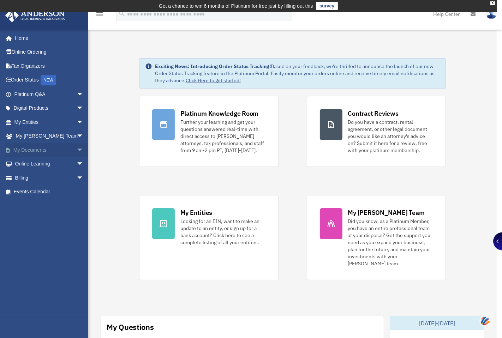
click at [32, 151] on div "x" at bounding box center [251, 169] width 502 height 338
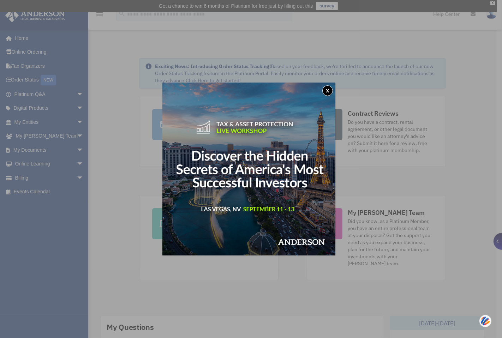
click at [330, 90] on button "x" at bounding box center [328, 91] width 11 height 11
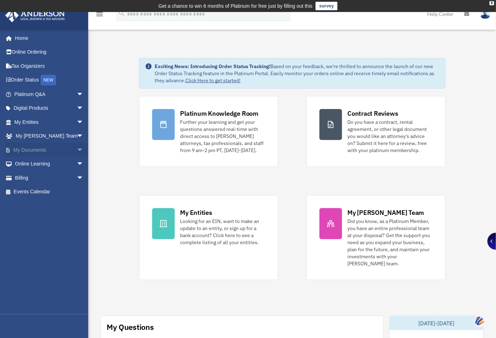
click at [43, 149] on link "My Documents arrow_drop_down" at bounding box center [49, 150] width 89 height 14
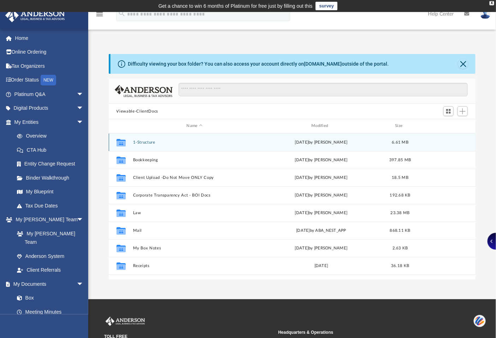
scroll to position [154, 361]
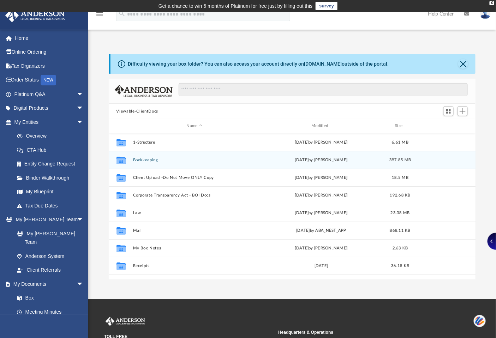
click at [148, 163] on div "Collaborated Folder Bookkeeping [DATE] by [PERSON_NAME] 397.85 MB" at bounding box center [292, 160] width 367 height 18
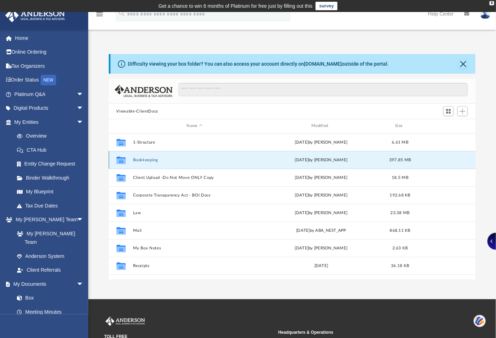
click at [149, 157] on div "Collaborated Folder Bookkeeping [DATE] by [PERSON_NAME] 397.85 MB" at bounding box center [292, 160] width 367 height 18
click at [148, 157] on div "Collaborated Folder Bookkeeping [DATE] by [PERSON_NAME] 397.85 MB" at bounding box center [292, 160] width 367 height 18
